Goal: Task Accomplishment & Management: Complete application form

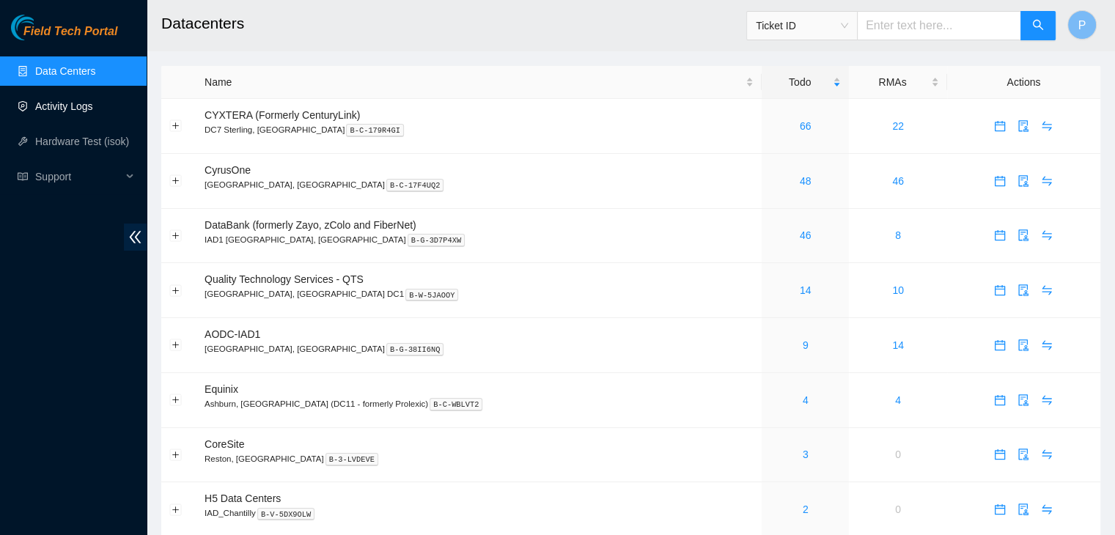
click at [70, 109] on link "Activity Logs" at bounding box center [64, 106] width 58 height 12
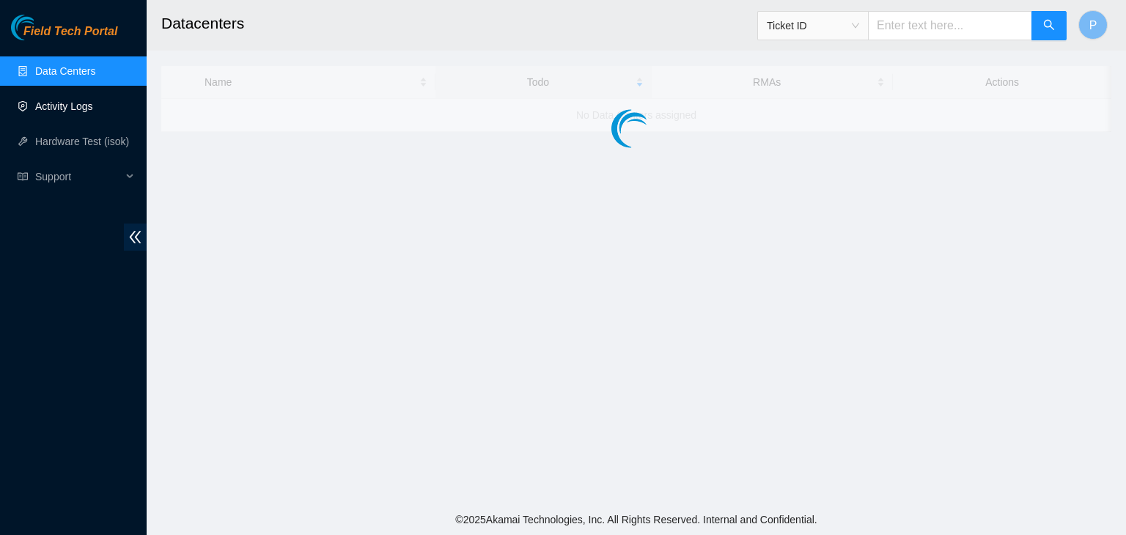
click at [70, 109] on link "Activity Logs" at bounding box center [64, 106] width 58 height 12
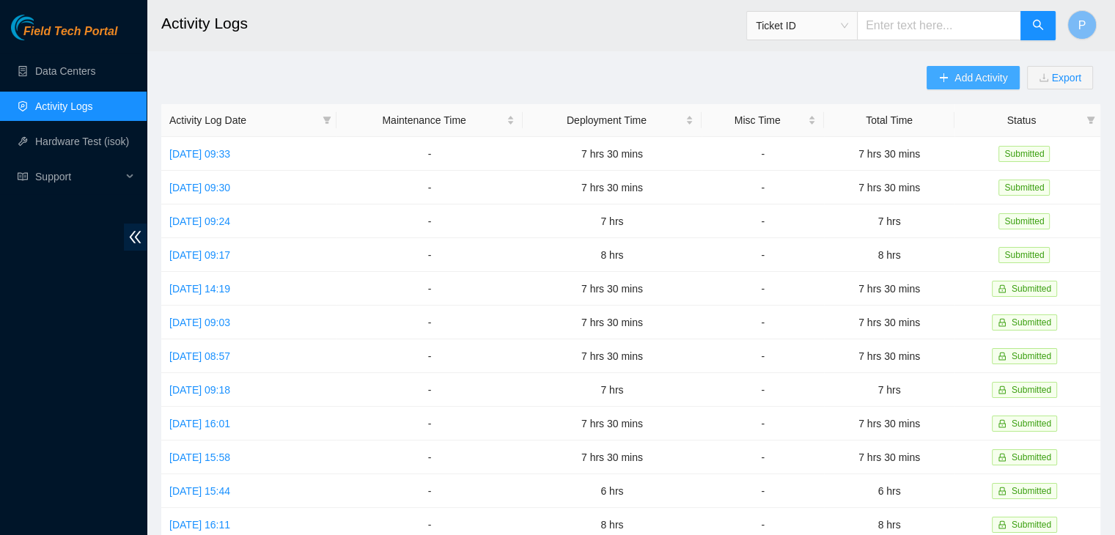
click at [949, 81] on button "Add Activity" at bounding box center [973, 77] width 92 height 23
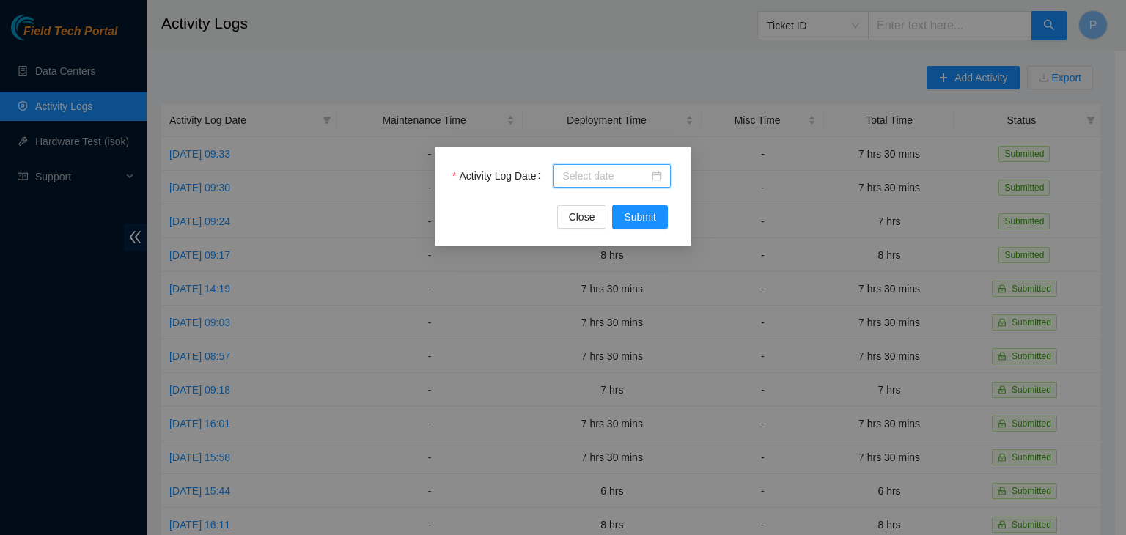
click at [609, 174] on input "Activity Log Date" at bounding box center [605, 176] width 87 height 16
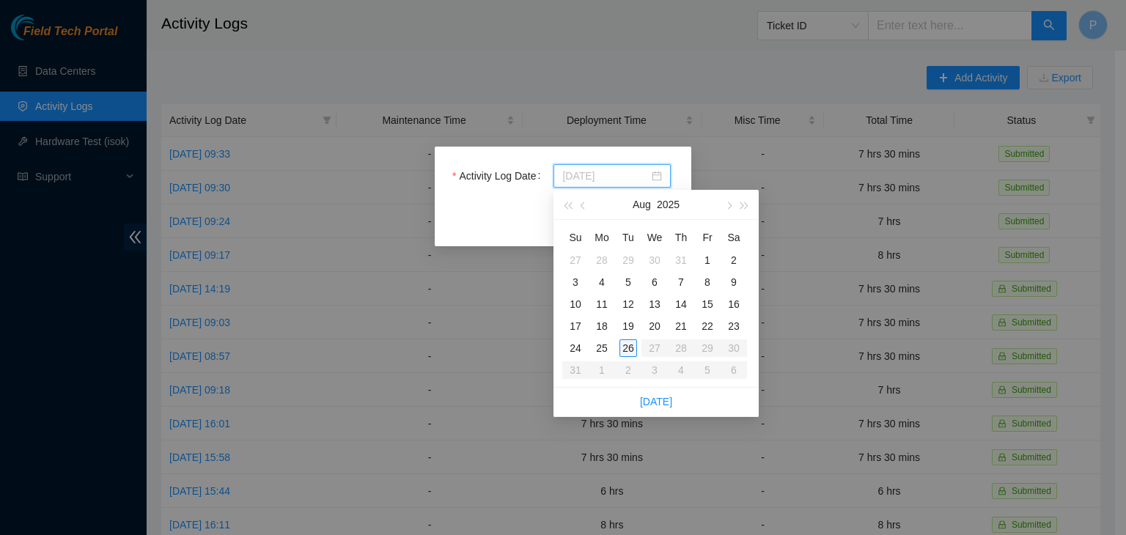
type input "[DATE]"
click at [625, 347] on div "26" at bounding box center [629, 348] width 18 height 18
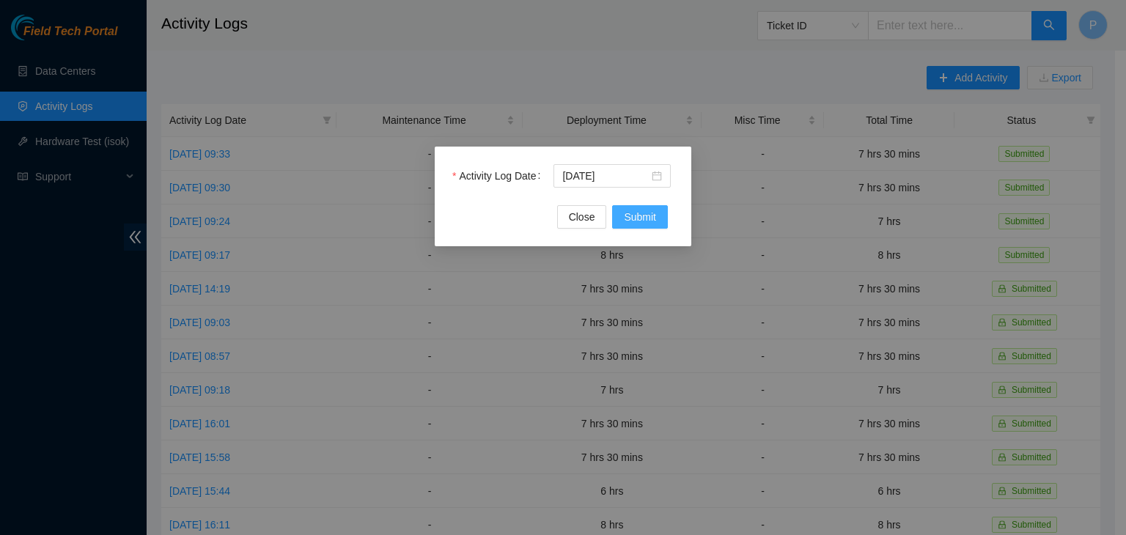
click at [644, 210] on span "Submit" at bounding box center [640, 217] width 32 height 16
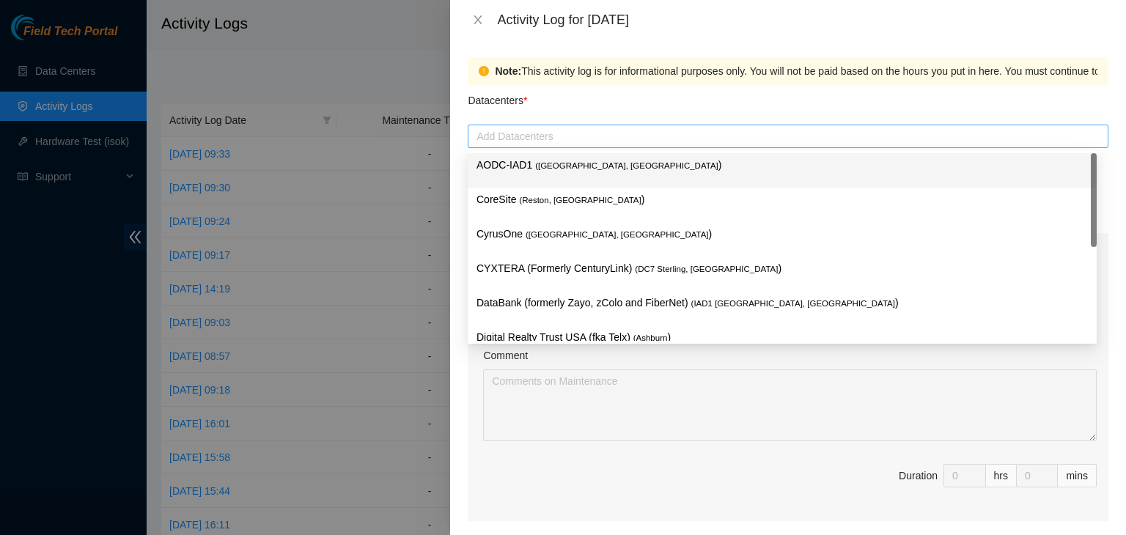
click at [645, 132] on div at bounding box center [787, 137] width 633 height 18
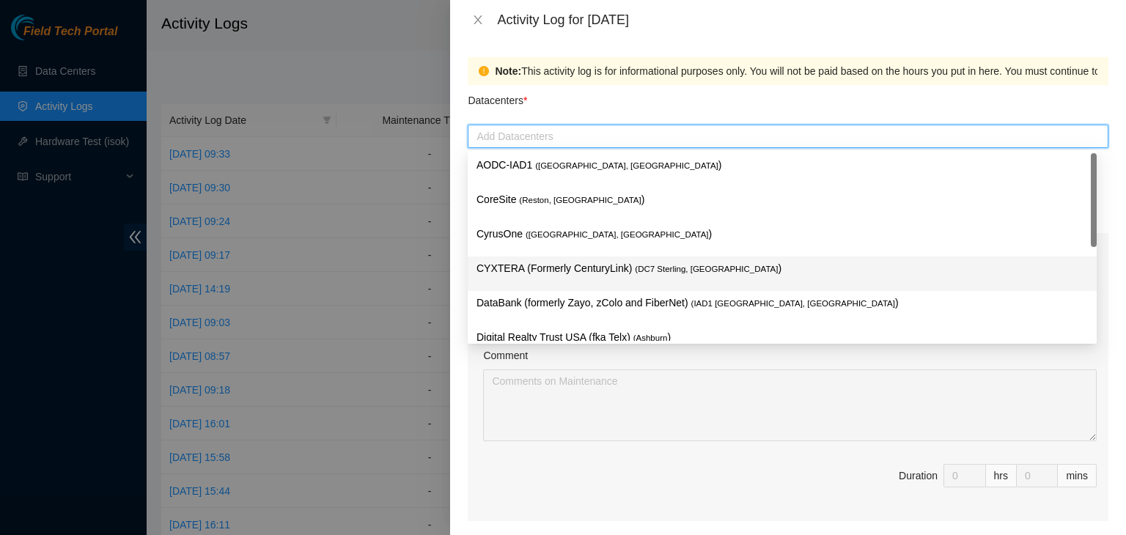
scroll to position [199, 0]
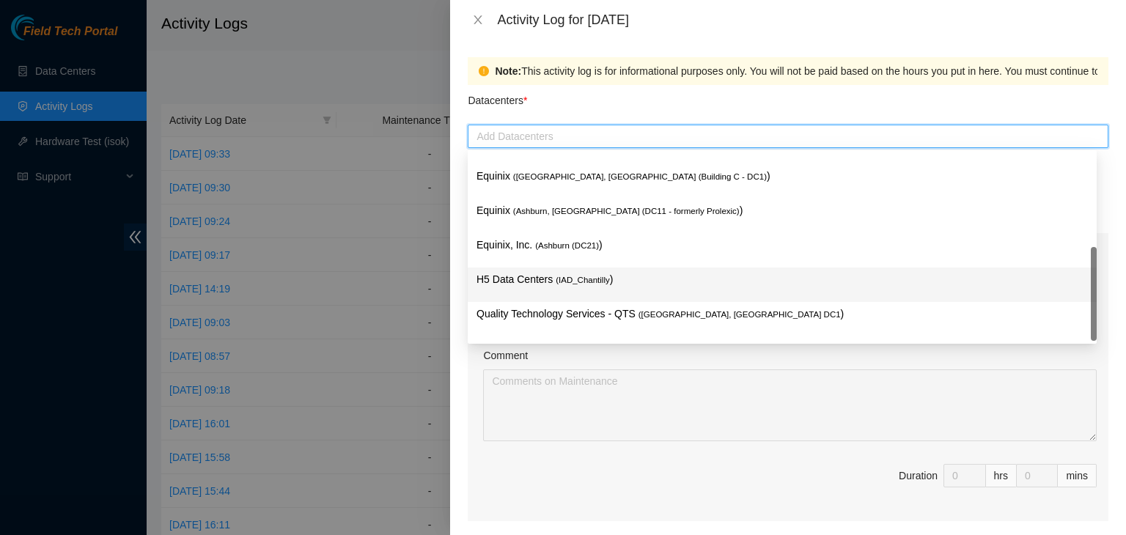
click at [546, 284] on p "H5 Data Centers ( IAD_Chantilly )" at bounding box center [782, 279] width 611 height 17
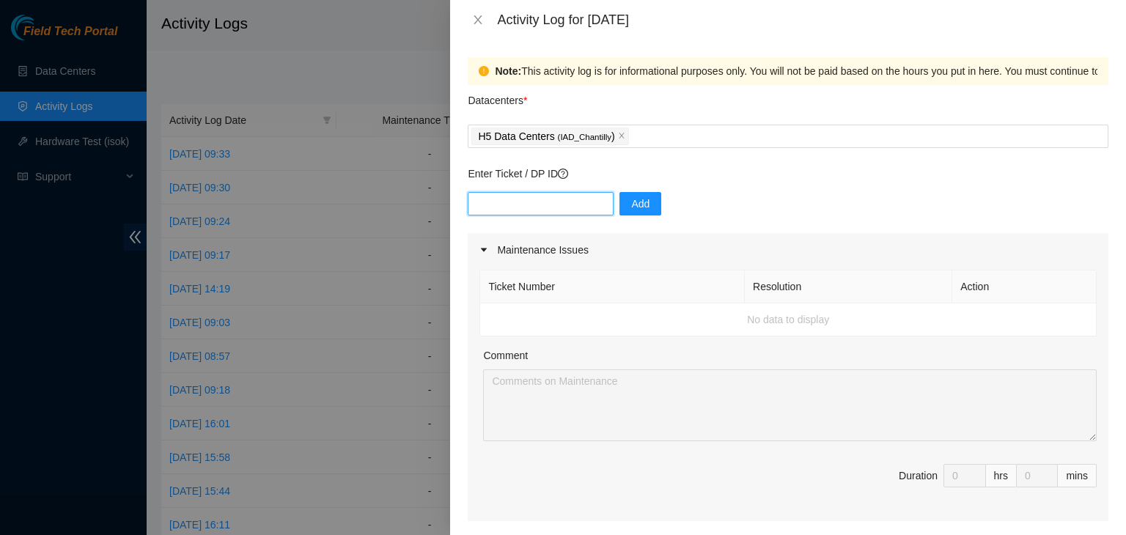
click at [521, 200] on input "text" at bounding box center [541, 203] width 146 height 23
paste input "DP82682"
type input "DP82682"
click at [620, 205] on button "Add" at bounding box center [641, 203] width 42 height 23
click at [491, 210] on input "text" at bounding box center [541, 203] width 146 height 23
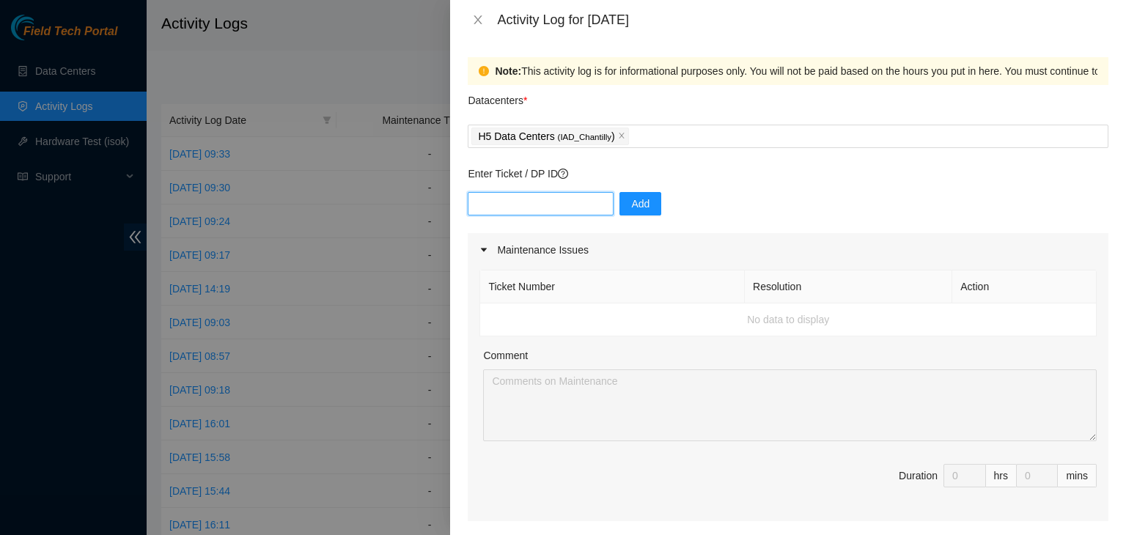
paste input "DP82755"
type input "DP82755"
click at [633, 199] on span "Add" at bounding box center [640, 204] width 18 height 16
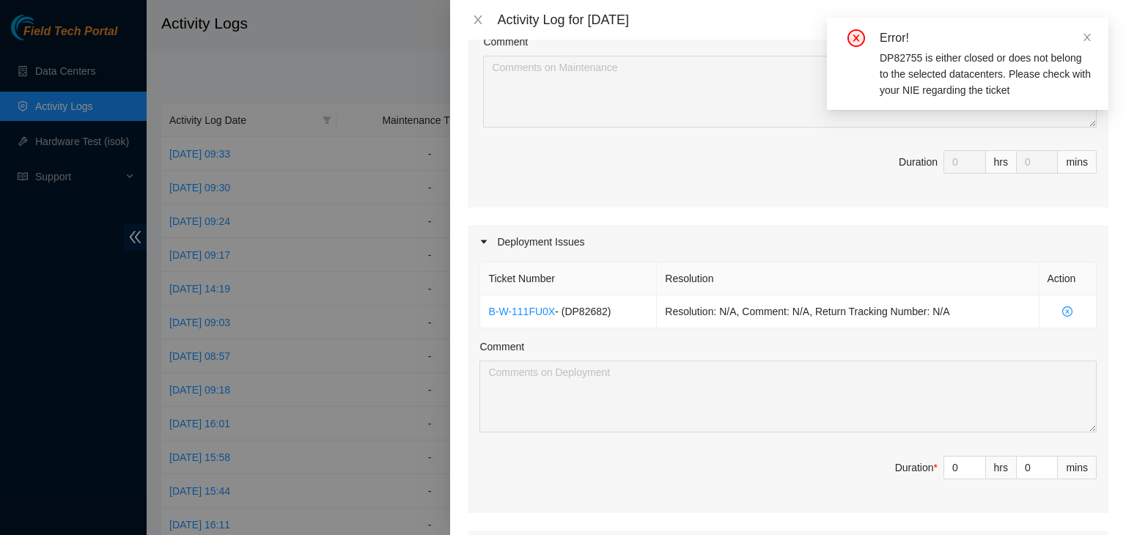
scroll to position [320, 0]
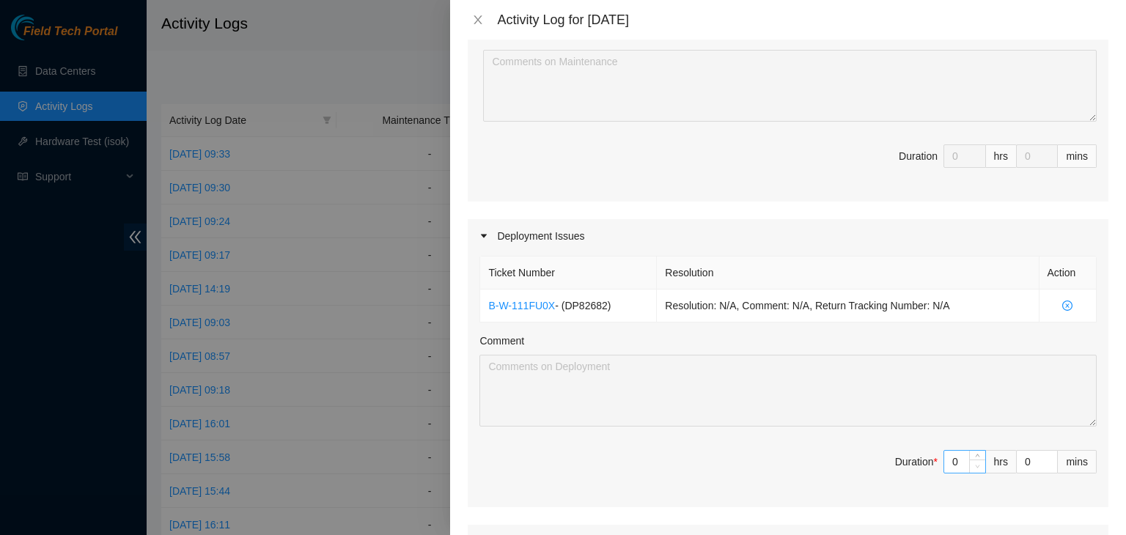
click at [969, 461] on span "Decrease Value" at bounding box center [977, 466] width 16 height 13
click at [954, 461] on input "0" at bounding box center [964, 462] width 41 height 22
type input "07"
type input "7"
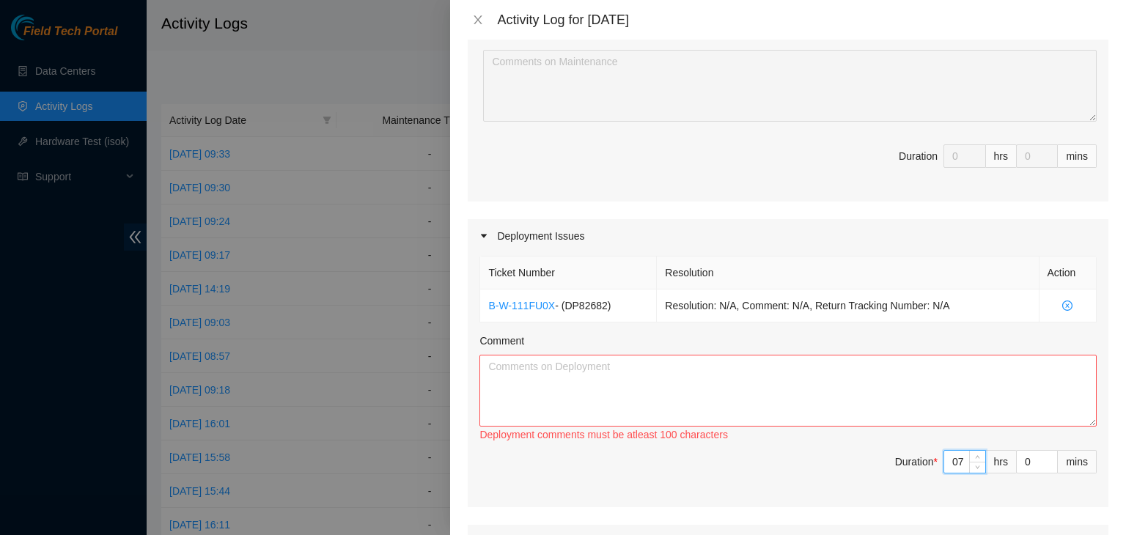
type input "7"
type input "3"
type input "30"
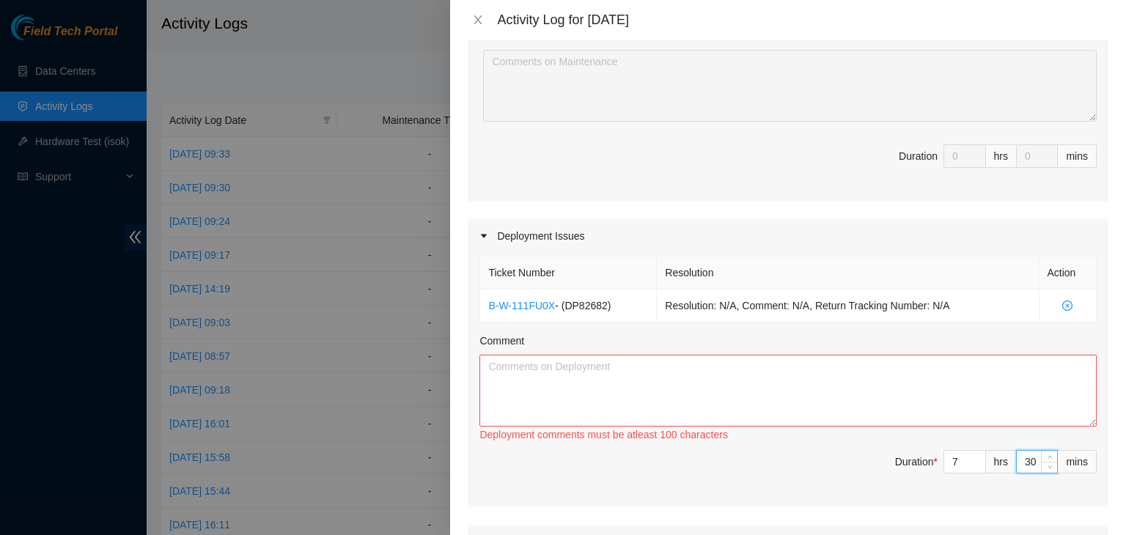
type input "30"
click at [541, 369] on textarea "Comment" at bounding box center [788, 391] width 617 height 72
paste textarea "Hi [PERSON_NAME], EOD update: - unboxed all server and verified sn's - hauled s…"
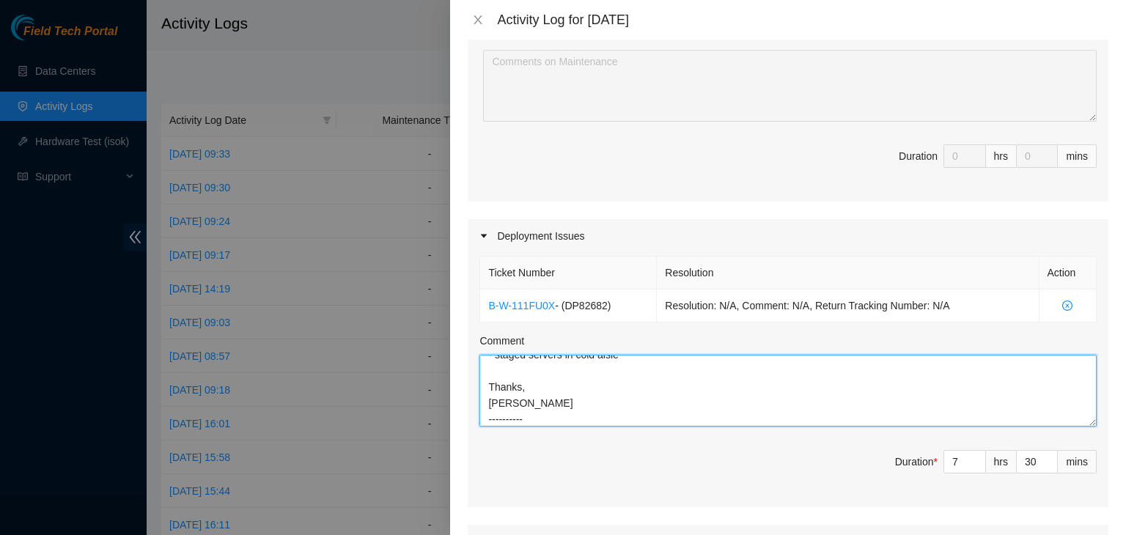
scroll to position [109, 0]
paste textarea "DP82755"
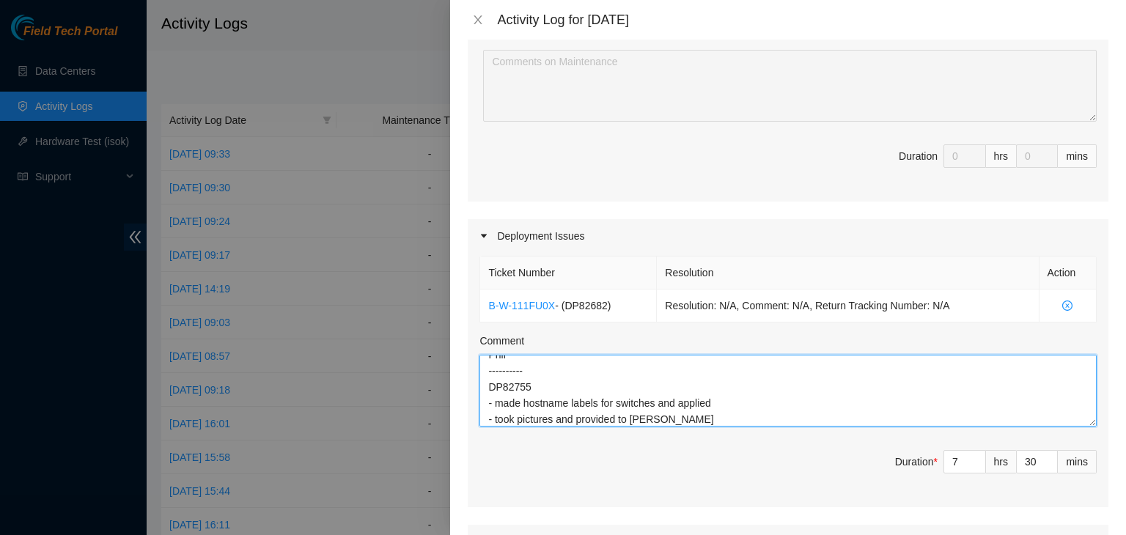
scroll to position [157, 0]
click at [845, 424] on textarea "Hi [PERSON_NAME], EOD update: - unboxed all server and verified sn's - hauled s…" at bounding box center [788, 391] width 617 height 72
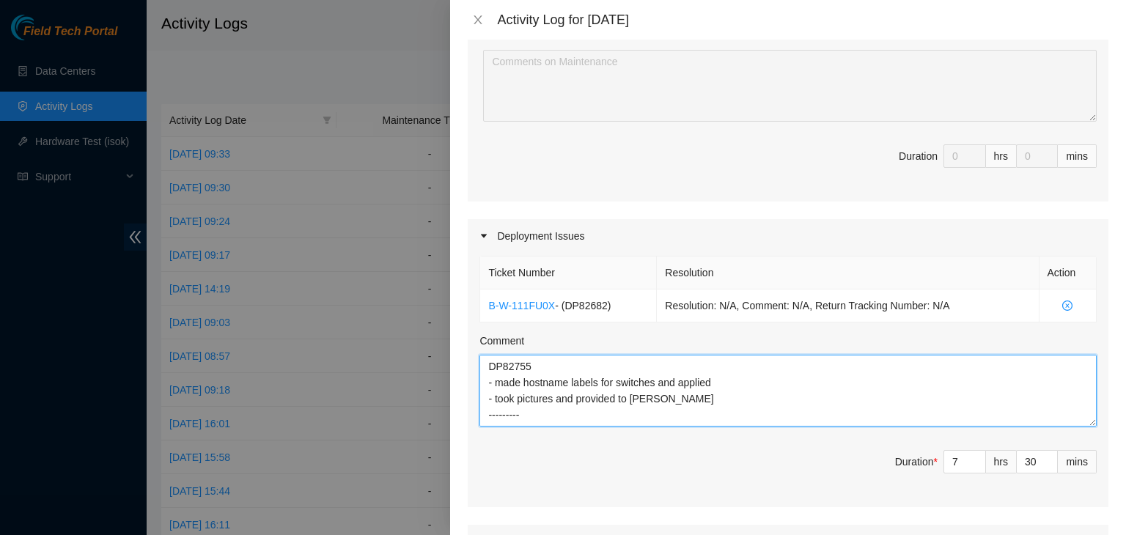
paste textarea "DP69882"
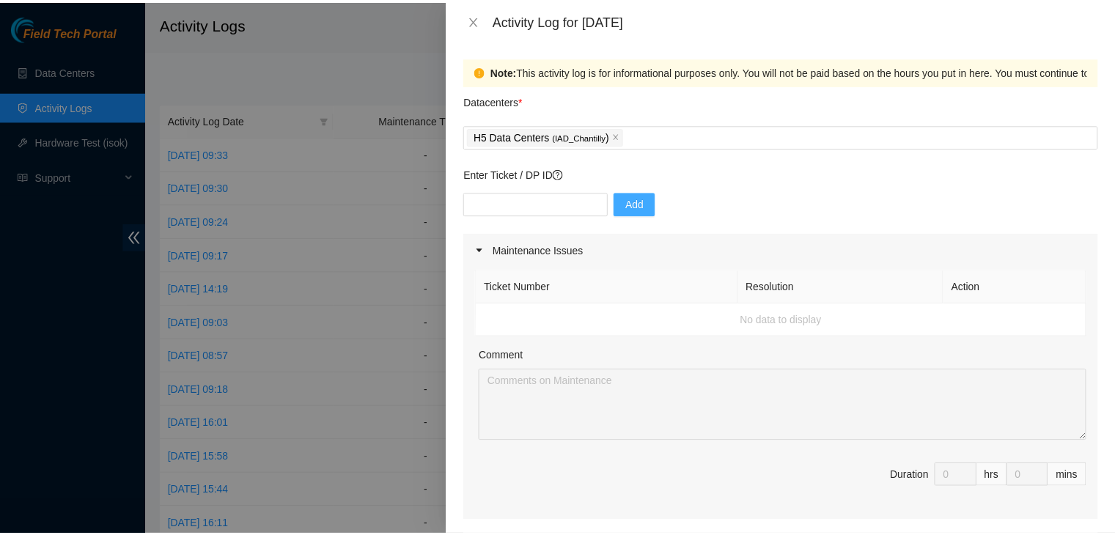
scroll to position [671, 0]
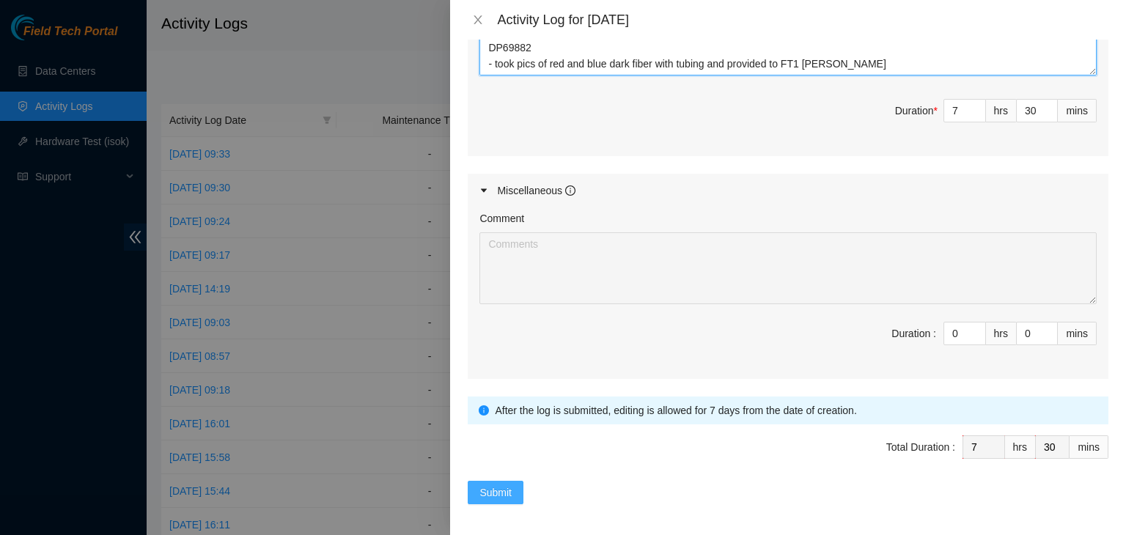
type textarea "Hi [PERSON_NAME], EOD update: - unboxed all server and verified sn's - hauled s…"
click at [513, 485] on button "Submit" at bounding box center [496, 492] width 56 height 23
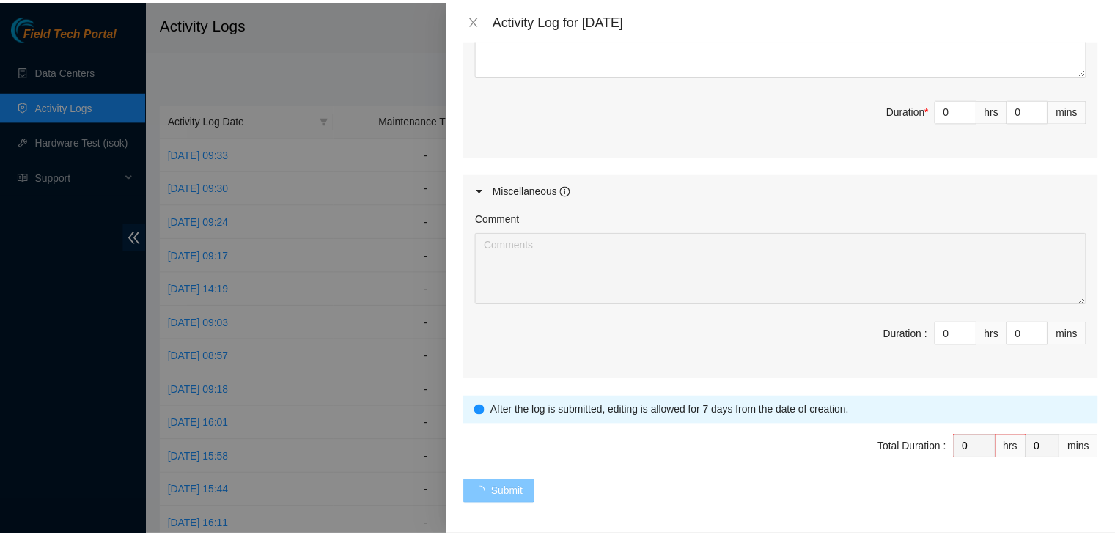
scroll to position [0, 0]
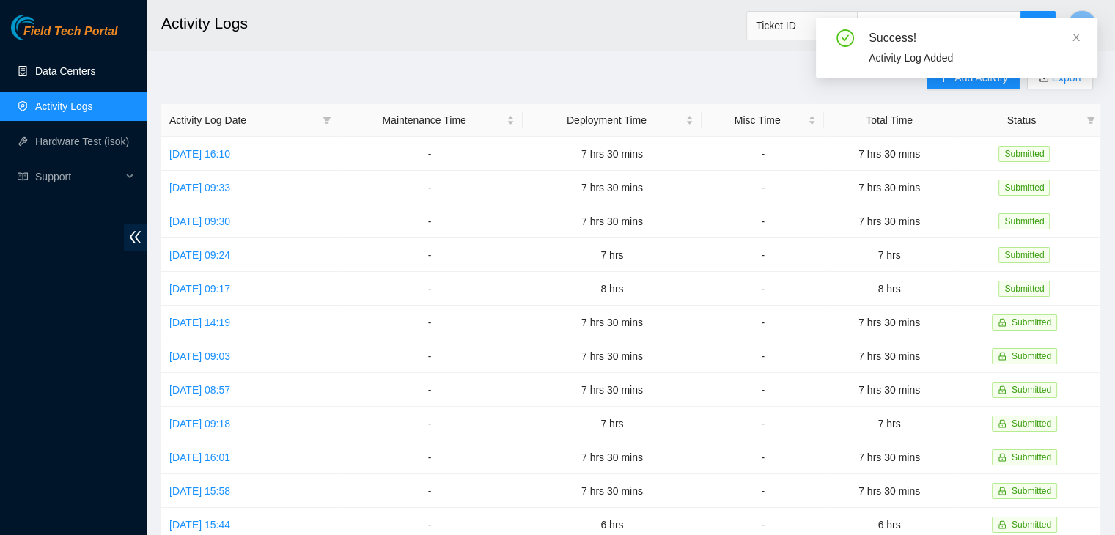
click at [94, 69] on link "Data Centers" at bounding box center [65, 71] width 60 height 12
